Goal: Task Accomplishment & Management: Use online tool/utility

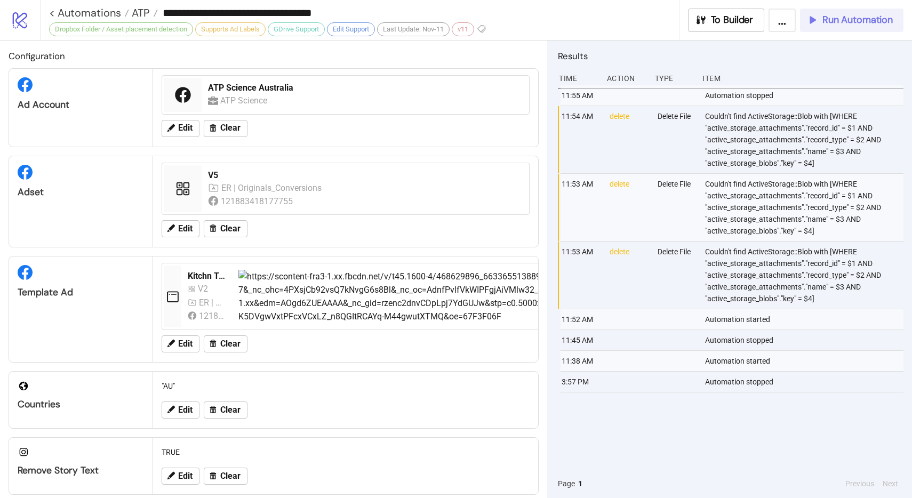
click at [836, 27] on button "Run Automation" at bounding box center [851, 20] width 103 height 23
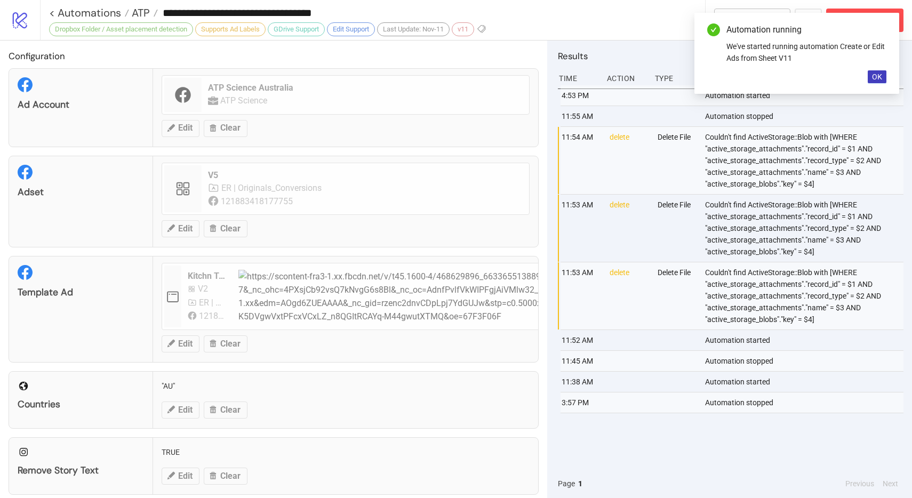
click at [878, 84] on div "Automation running We've started running automation Create or Edit Ads from She…" at bounding box center [796, 53] width 205 height 81
click at [877, 70] on button "OK" at bounding box center [876, 76] width 19 height 13
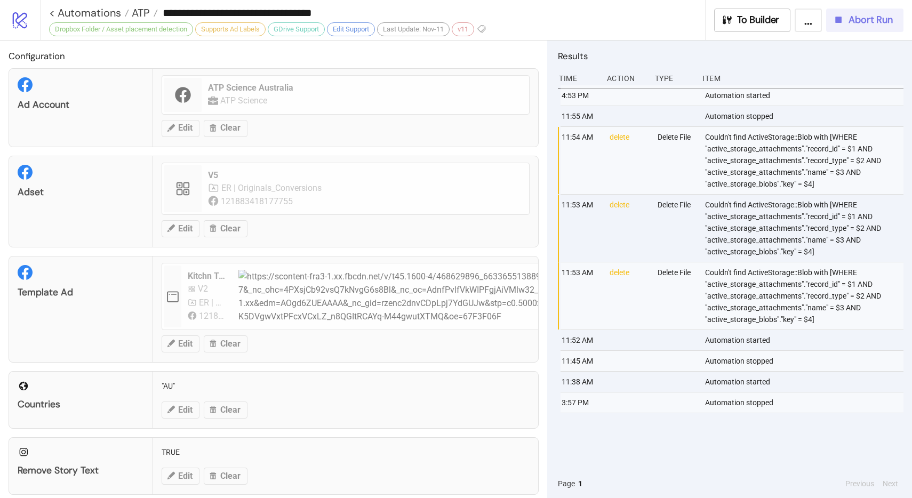
click at [874, 25] on span "Abort Run" at bounding box center [870, 20] width 44 height 12
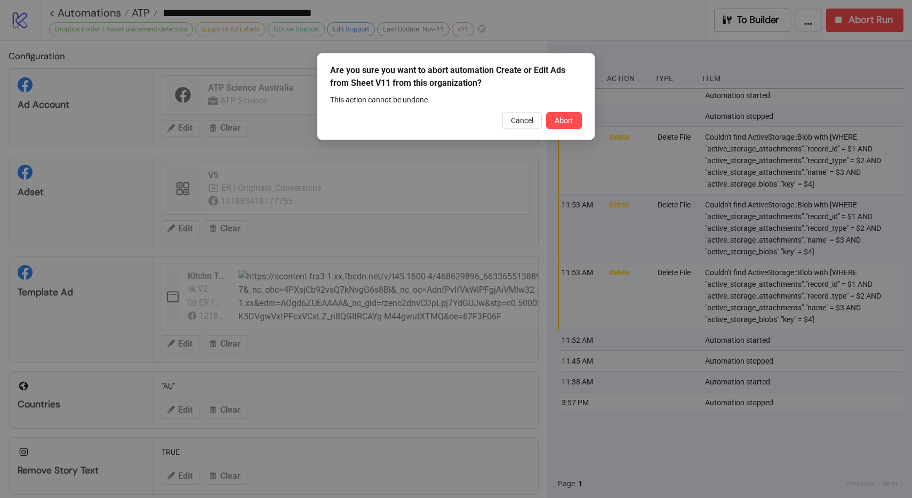
click at [561, 125] on button "Abort" at bounding box center [564, 120] width 36 height 17
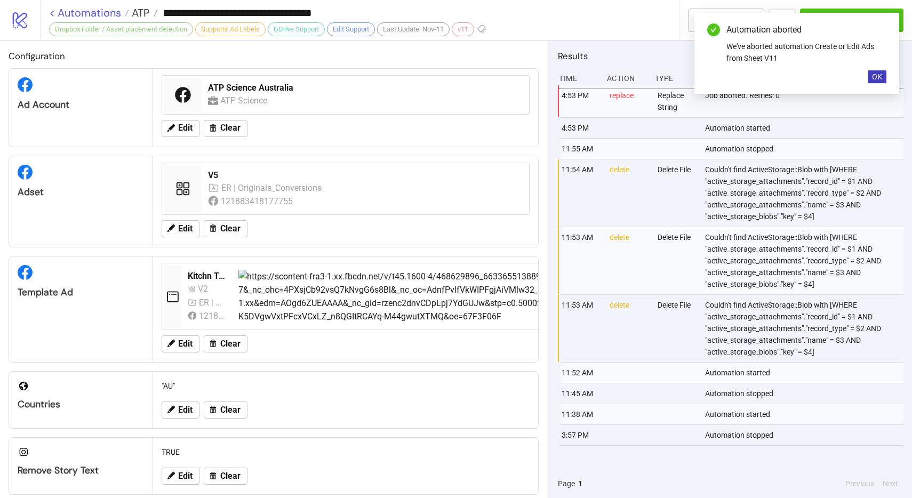
click at [121, 12] on link "< Automations" at bounding box center [89, 12] width 80 height 11
click at [144, 12] on span "ATP" at bounding box center [139, 13] width 21 height 14
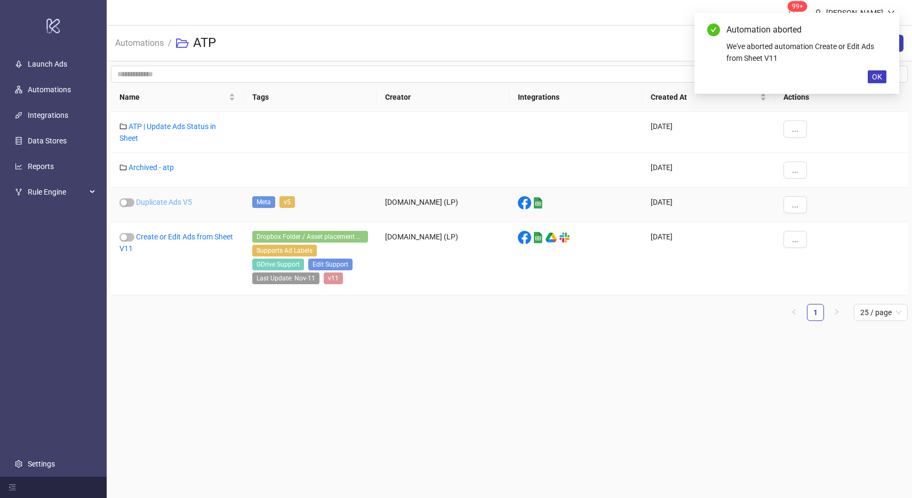
click at [166, 200] on link "Duplicate Ads V5" at bounding box center [164, 202] width 56 height 9
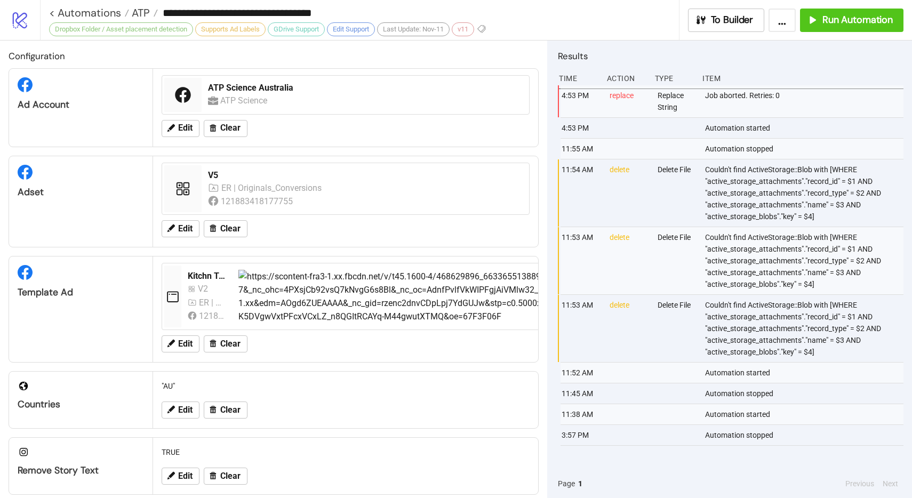
type input "**********"
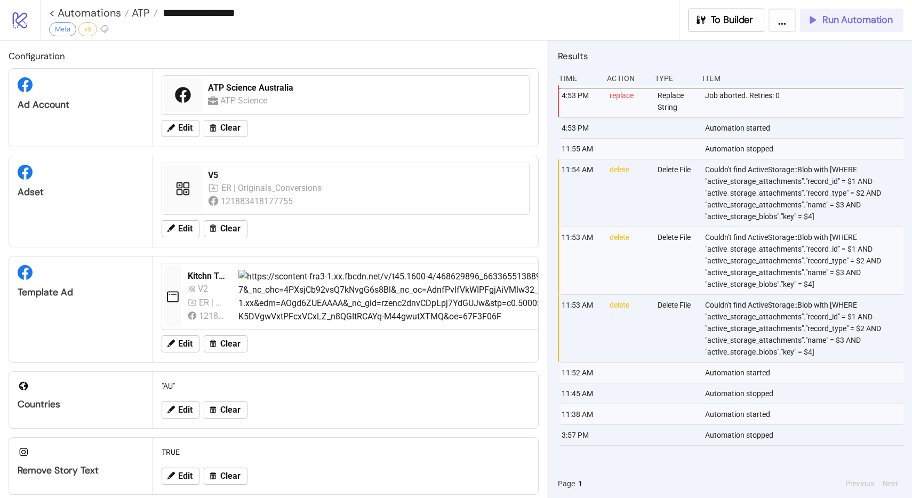
click at [864, 26] on span "Run Automation" at bounding box center [857, 20] width 70 height 12
